Goal: Task Accomplishment & Management: Use online tool/utility

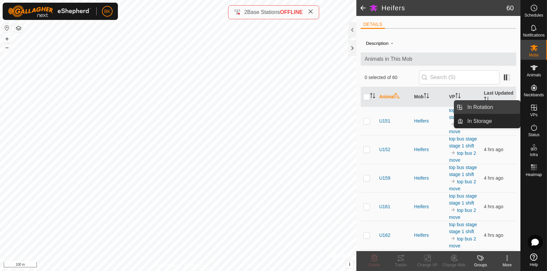
click at [497, 109] on link "In Rotation" at bounding box center [491, 107] width 57 height 13
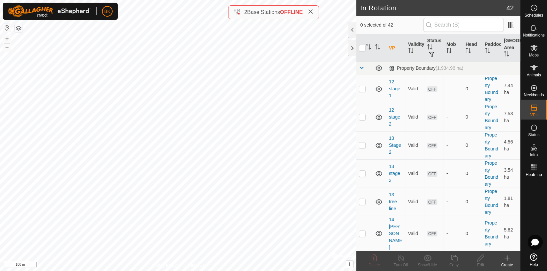
click at [183, 271] on html "BK Schedules Notifications Mobs Animals Neckbands VPs Status Infra Heatmap Help…" at bounding box center [273, 135] width 547 height 271
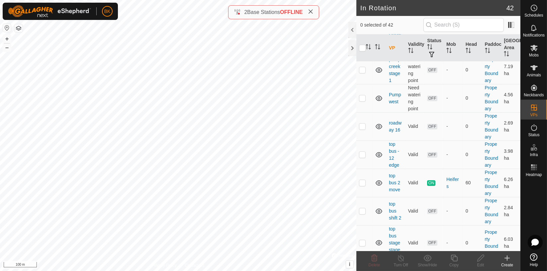
scroll to position [1112, 0]
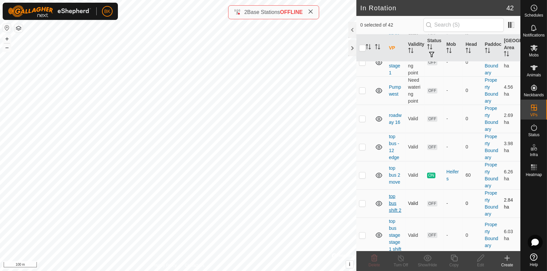
click at [391, 201] on link "top bus shift 2" at bounding box center [395, 203] width 12 height 19
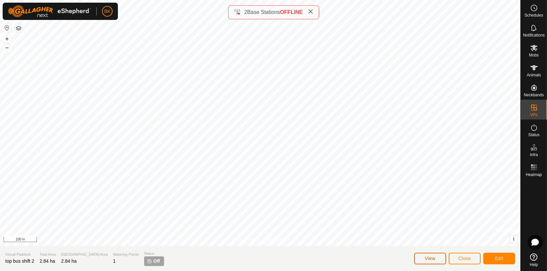
click at [426, 255] on button "View" at bounding box center [430, 259] width 32 height 12
click at [465, 260] on span "Close" at bounding box center [464, 258] width 13 height 5
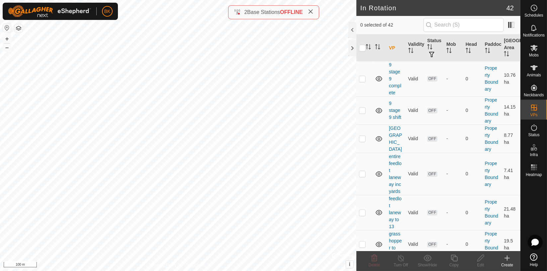
scroll to position [850, 0]
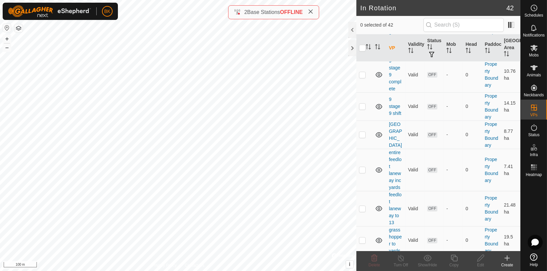
click at [526, 194] on div at bounding box center [534, 214] width 26 height 71
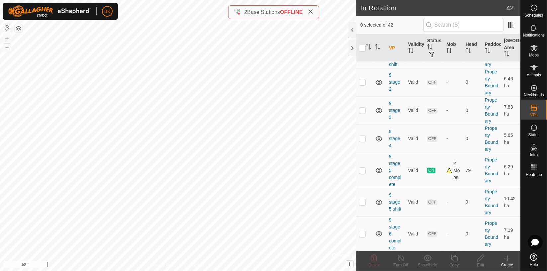
scroll to position [464, 0]
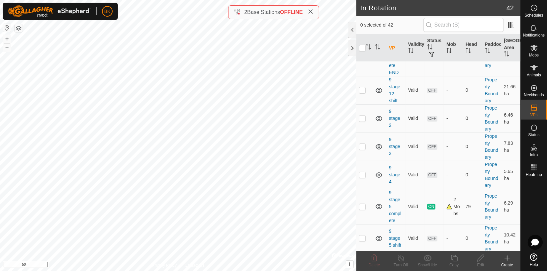
click at [506, 124] on td "6.46 ha" at bounding box center [510, 118] width 19 height 28
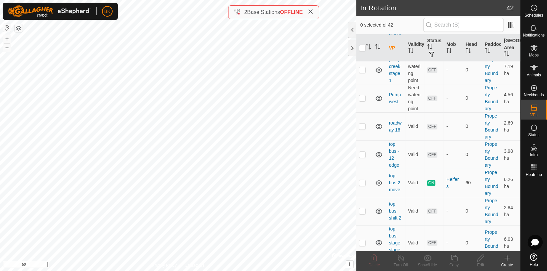
scroll to position [1112, 0]
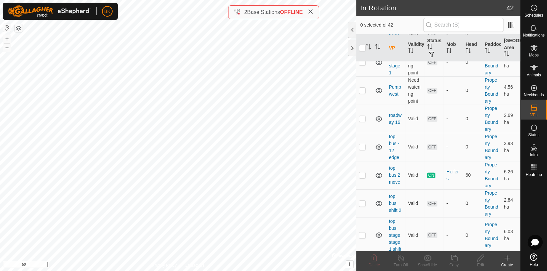
click at [359, 203] on p-checkbox at bounding box center [362, 203] width 7 height 5
checkbox input "true"
click at [362, 175] on p-checkbox at bounding box center [362, 174] width 7 height 5
checkbox input "true"
click at [364, 203] on p-checkbox at bounding box center [362, 203] width 7 height 5
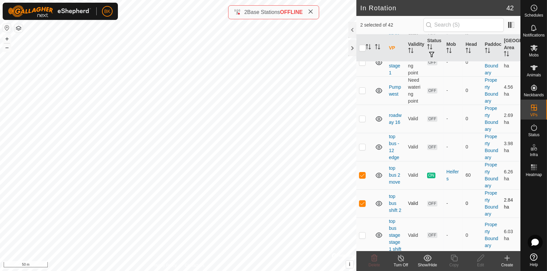
checkbox input "false"
click at [457, 259] on icon at bounding box center [454, 258] width 8 height 8
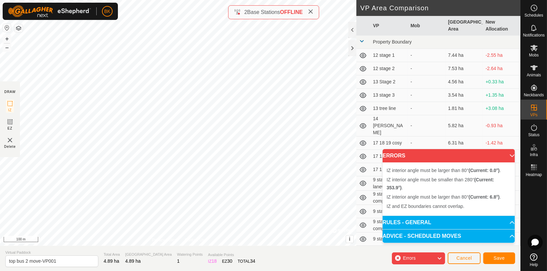
click at [198, 195] on div "IZ interior angle must be smaller than 280° (Current: 353.9°) . + – ⇧ i © Mapbo…" at bounding box center [178, 123] width 356 height 246
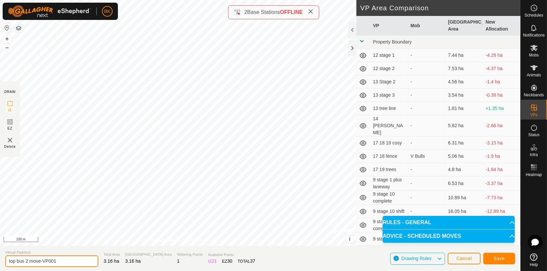
click at [58, 260] on input "top bus 2 move-VP001" at bounding box center [51, 261] width 93 height 12
type input "top bus 2"
click at [505, 260] on span "Save" at bounding box center [499, 258] width 11 height 5
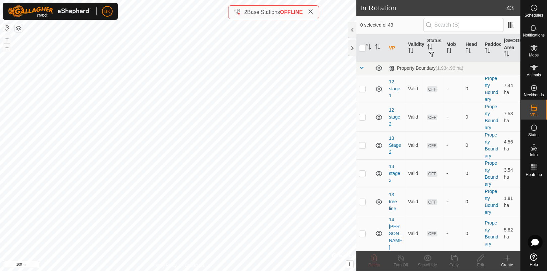
checkbox input "true"
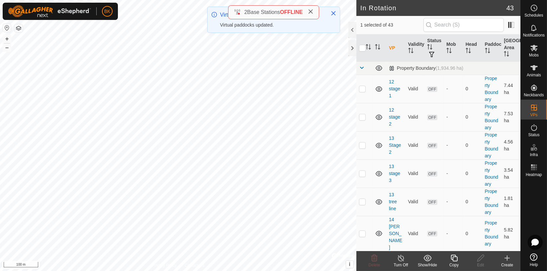
checkbox input "false"
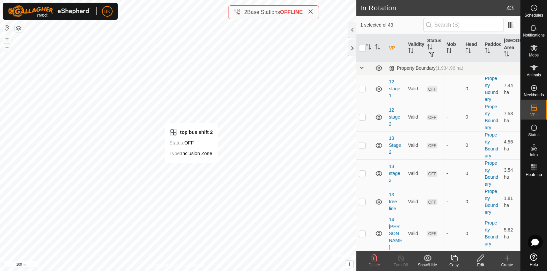
checkbox input "false"
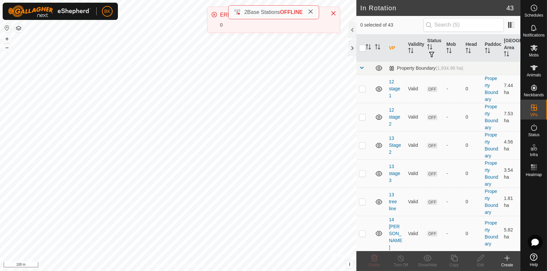
checkbox input "true"
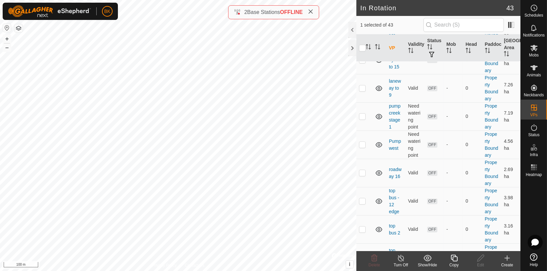
scroll to position [1140, 0]
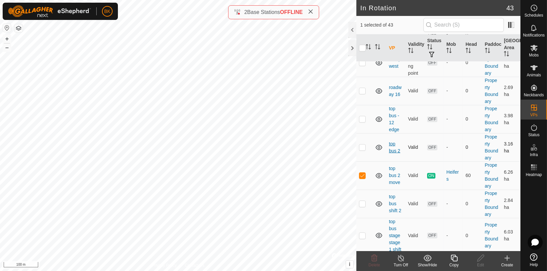
click at [392, 148] on link "top bus 2" at bounding box center [394, 147] width 11 height 12
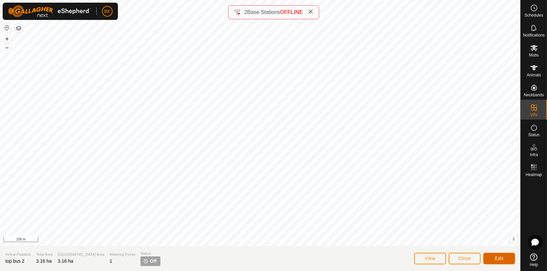
click at [497, 259] on span "Edit" at bounding box center [499, 258] width 9 height 5
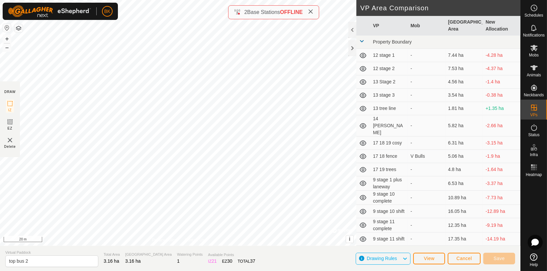
click at [490, 153] on div "DRAW IZ EZ Delete Privacy Policy Contact Us + – ⇧ i © Mapbox , © OpenStreetMap …" at bounding box center [260, 123] width 520 height 246
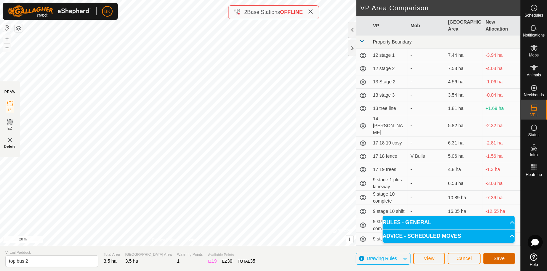
click at [500, 261] on span "Save" at bounding box center [499, 258] width 11 height 5
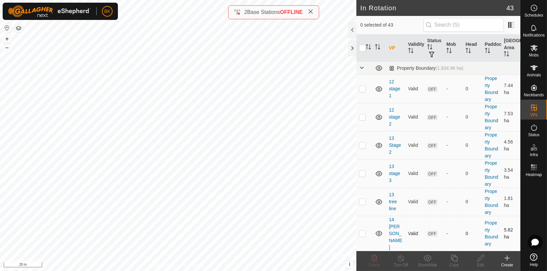
checkbox input "true"
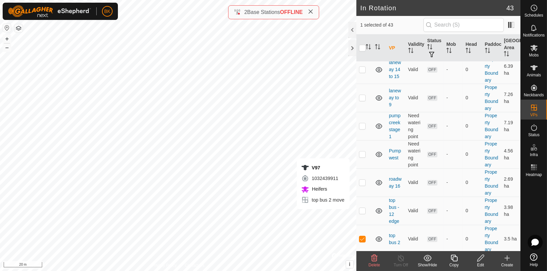
scroll to position [1140, 0]
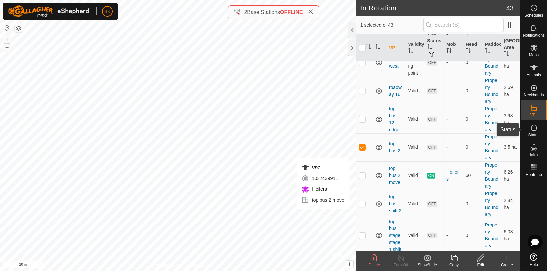
click at [533, 134] on span "Status" at bounding box center [533, 135] width 11 height 4
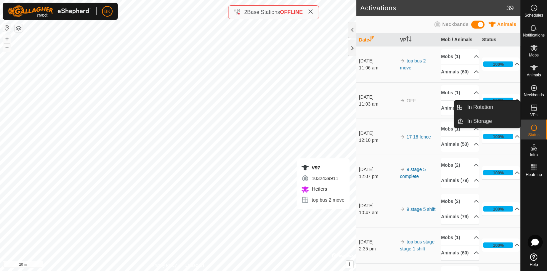
click at [535, 112] on es-virtualpaddocks-svg-icon at bounding box center [534, 107] width 12 height 11
click at [486, 102] on link "In Rotation" at bounding box center [491, 107] width 57 height 13
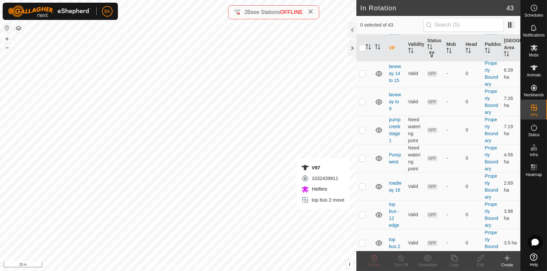
scroll to position [1140, 0]
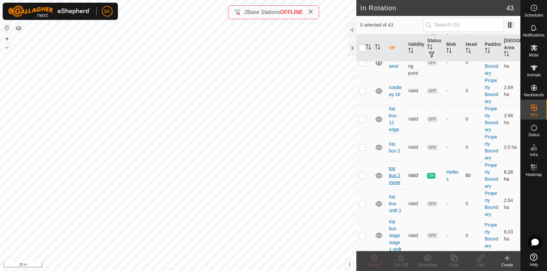
click at [390, 171] on link "top bus 2 move" at bounding box center [394, 175] width 11 height 19
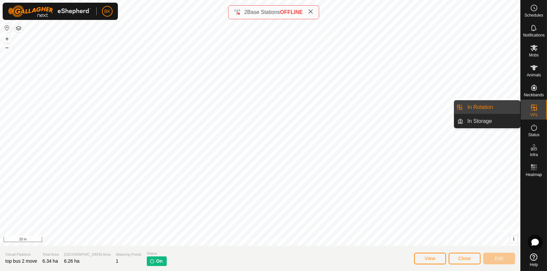
click at [541, 105] on div "VPs" at bounding box center [534, 110] width 26 height 20
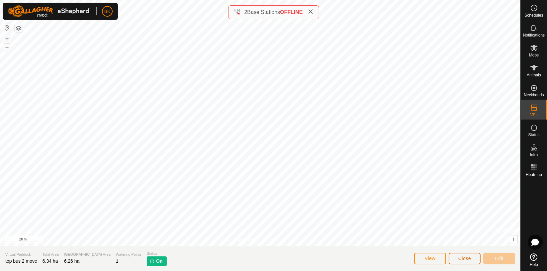
click at [468, 259] on span "Close" at bounding box center [464, 258] width 13 height 5
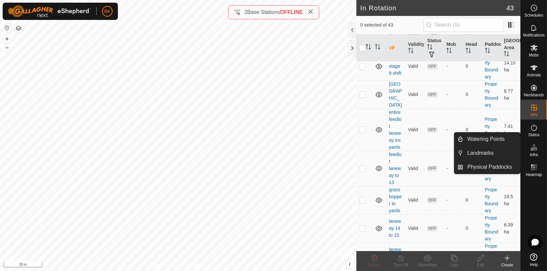
scroll to position [1140, 0]
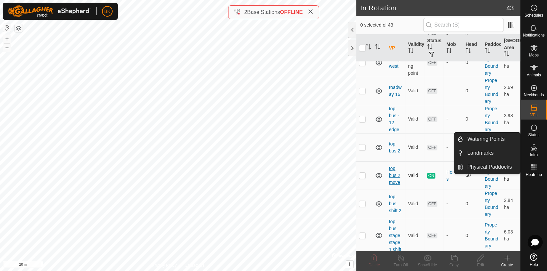
click at [391, 173] on link "top bus 2 move" at bounding box center [394, 175] width 11 height 19
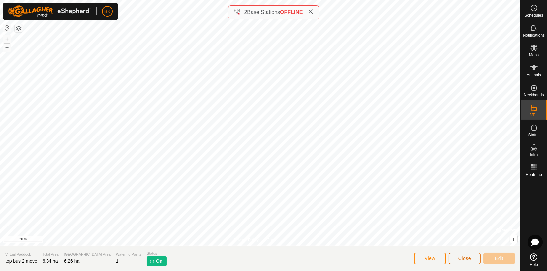
click at [462, 261] on button "Close" at bounding box center [465, 259] width 32 height 12
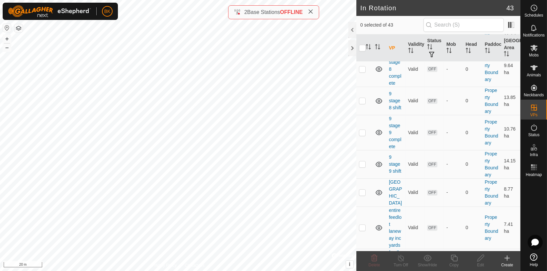
scroll to position [1140, 0]
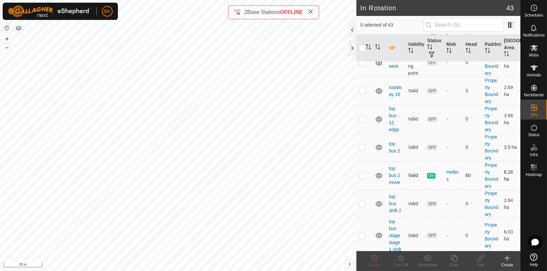
click at [366, 174] on td at bounding box center [364, 175] width 16 height 28
checkbox input "true"
click at [401, 258] on line at bounding box center [400, 258] width 5 height 5
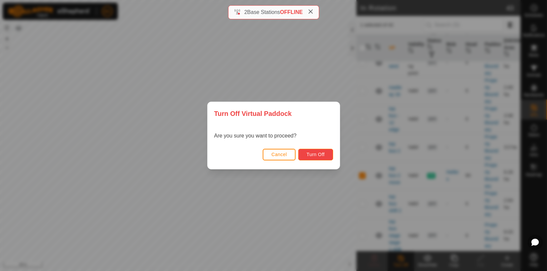
click at [316, 152] on span "Turn Off" at bounding box center [316, 154] width 18 height 5
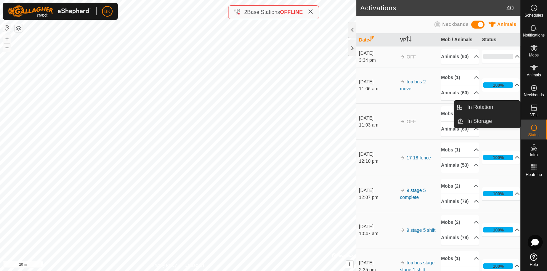
drag, startPoint x: 531, startPoint y: 105, endPoint x: 538, endPoint y: 114, distance: 11.4
click at [538, 114] on div "VPs" at bounding box center [534, 110] width 26 height 20
click at [508, 108] on link "In Rotation" at bounding box center [491, 107] width 57 height 13
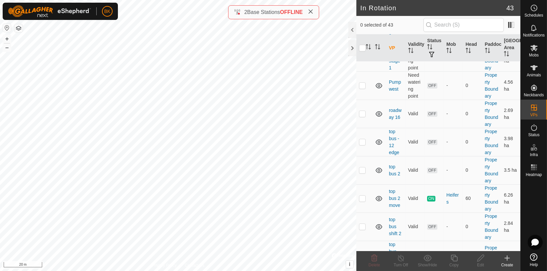
scroll to position [1119, 0]
click at [363, 166] on p-checkbox at bounding box center [362, 168] width 7 height 5
checkbox input "true"
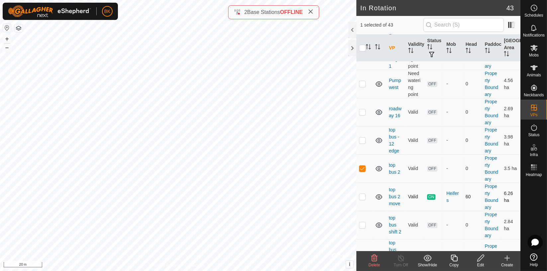
click at [363, 194] on p-checkbox at bounding box center [362, 196] width 7 height 5
checkbox input "true"
click at [361, 167] on p-checkbox at bounding box center [362, 168] width 7 height 5
checkbox input "false"
click at [403, 256] on icon at bounding box center [401, 258] width 6 height 7
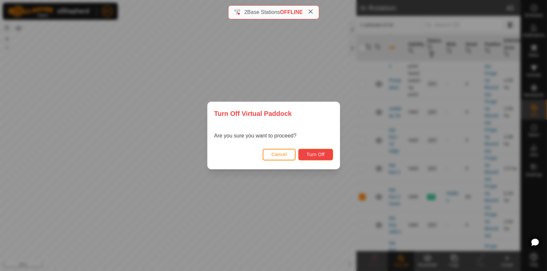
click at [309, 156] on span "Turn Off" at bounding box center [316, 154] width 18 height 5
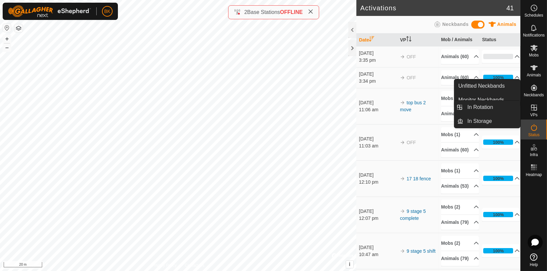
click at [535, 108] on icon at bounding box center [534, 108] width 8 height 8
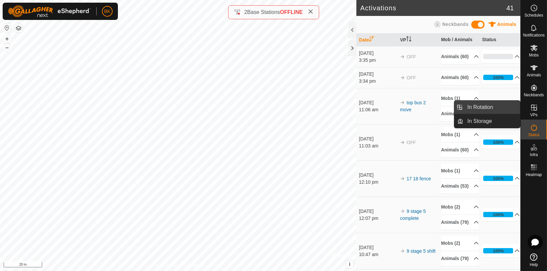
click at [507, 107] on link "In Rotation" at bounding box center [491, 107] width 57 height 13
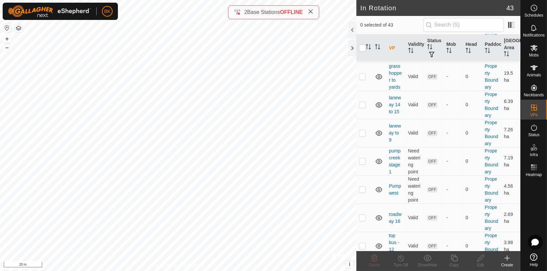
scroll to position [1140, 0]
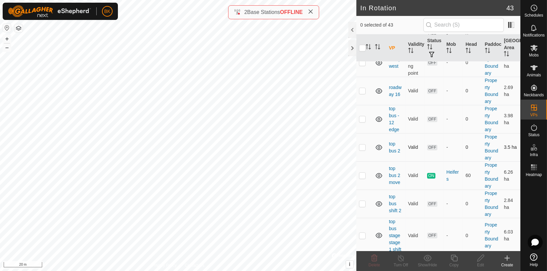
click at [365, 146] on p-checkbox at bounding box center [362, 146] width 7 height 5
checkbox input "true"
click at [428, 259] on icon at bounding box center [427, 258] width 8 height 6
click at [365, 175] on p-checkbox at bounding box center [362, 175] width 7 height 5
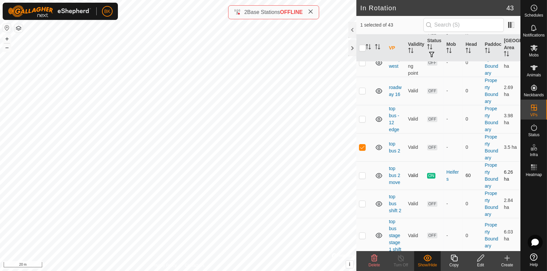
checkbox input "true"
click at [535, 52] on es-mob-svg-icon at bounding box center [534, 48] width 12 height 11
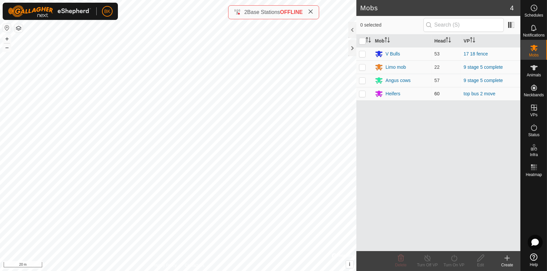
click at [365, 93] on p-checkbox at bounding box center [362, 93] width 7 height 5
checkbox input "true"
click at [453, 262] on div "Turn On VP" at bounding box center [454, 265] width 27 height 6
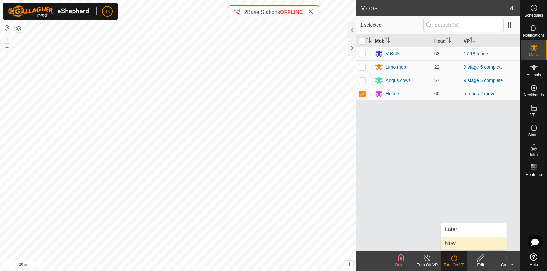
click at [457, 242] on link "Now" at bounding box center [474, 243] width 66 height 13
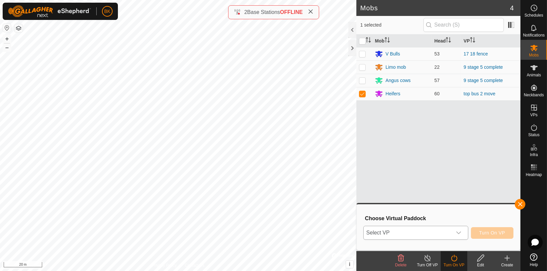
click at [460, 231] on icon "dropdown trigger" at bounding box center [458, 232] width 5 height 5
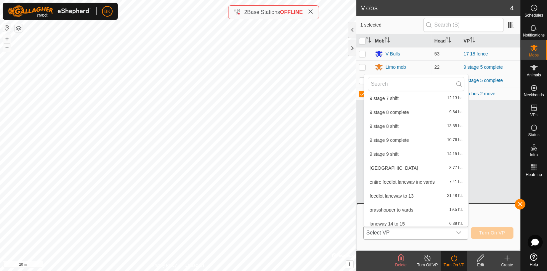
scroll to position [481, 0]
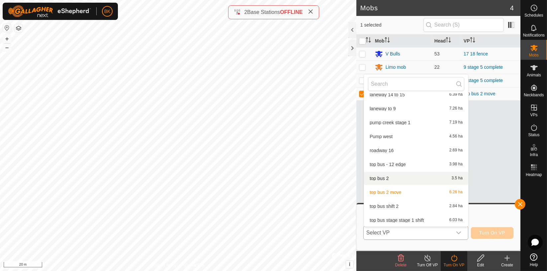
click at [394, 180] on li "top bus 2 3.5 ha" at bounding box center [416, 178] width 104 height 13
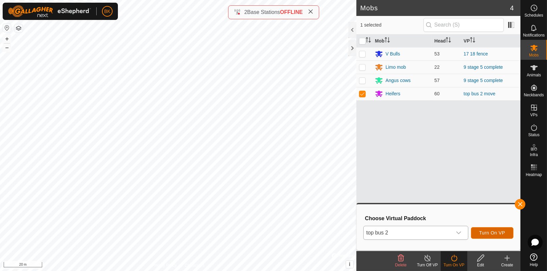
click at [498, 234] on span "Turn On VP" at bounding box center [492, 232] width 26 height 5
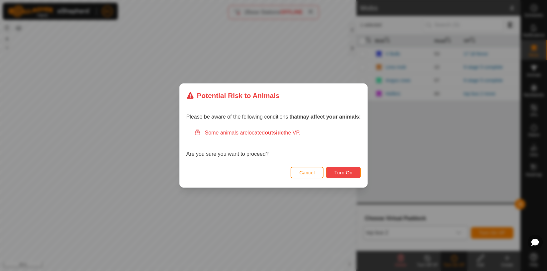
click at [356, 172] on button "Turn On" at bounding box center [343, 173] width 35 height 12
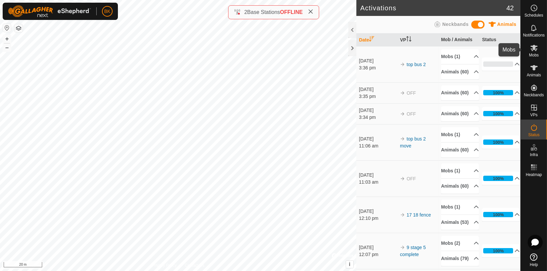
click at [539, 53] on div "Mobs" at bounding box center [534, 50] width 26 height 20
